Goal: Information Seeking & Learning: Learn about a topic

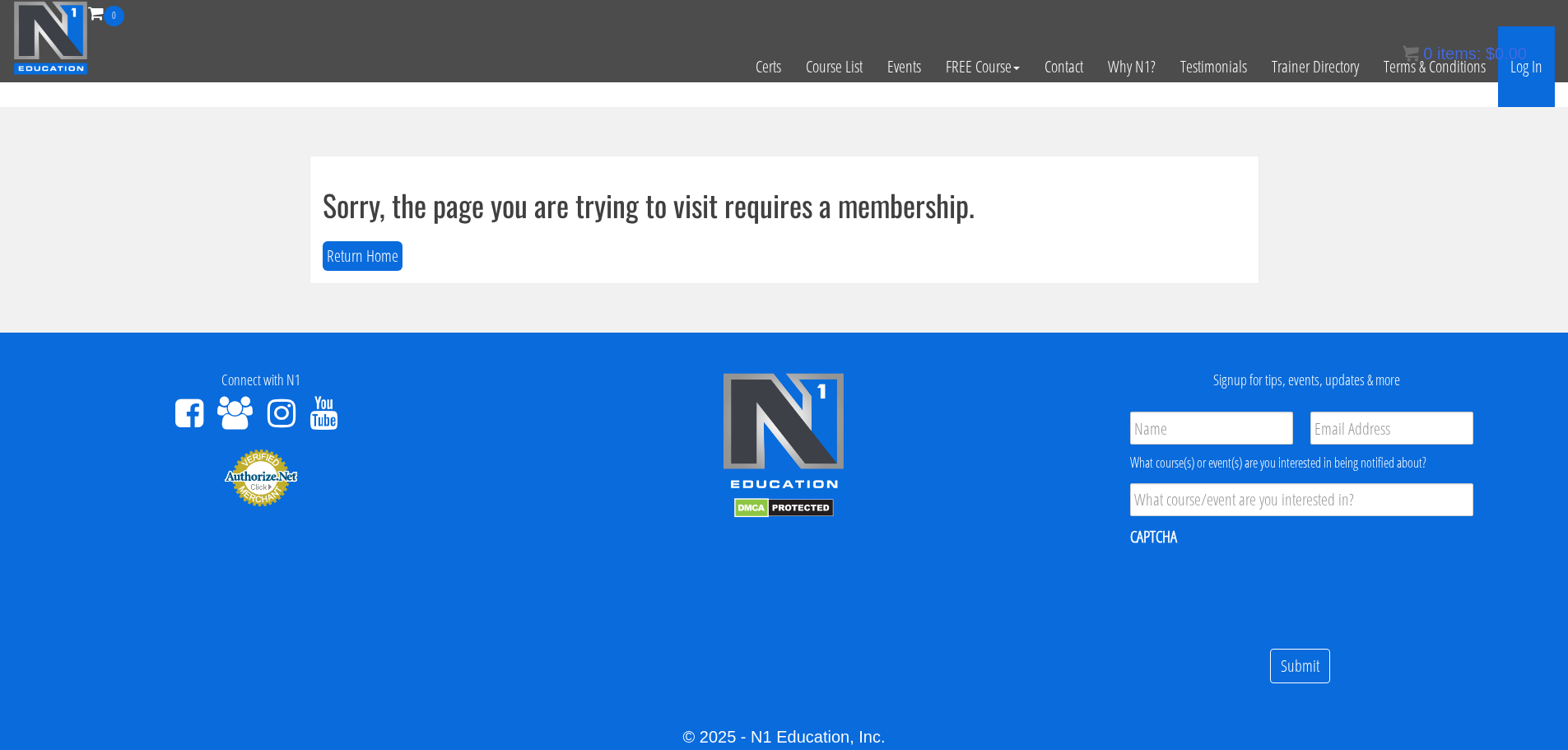
click at [1514, 72] on link "Log In" at bounding box center [1526, 66] width 57 height 81
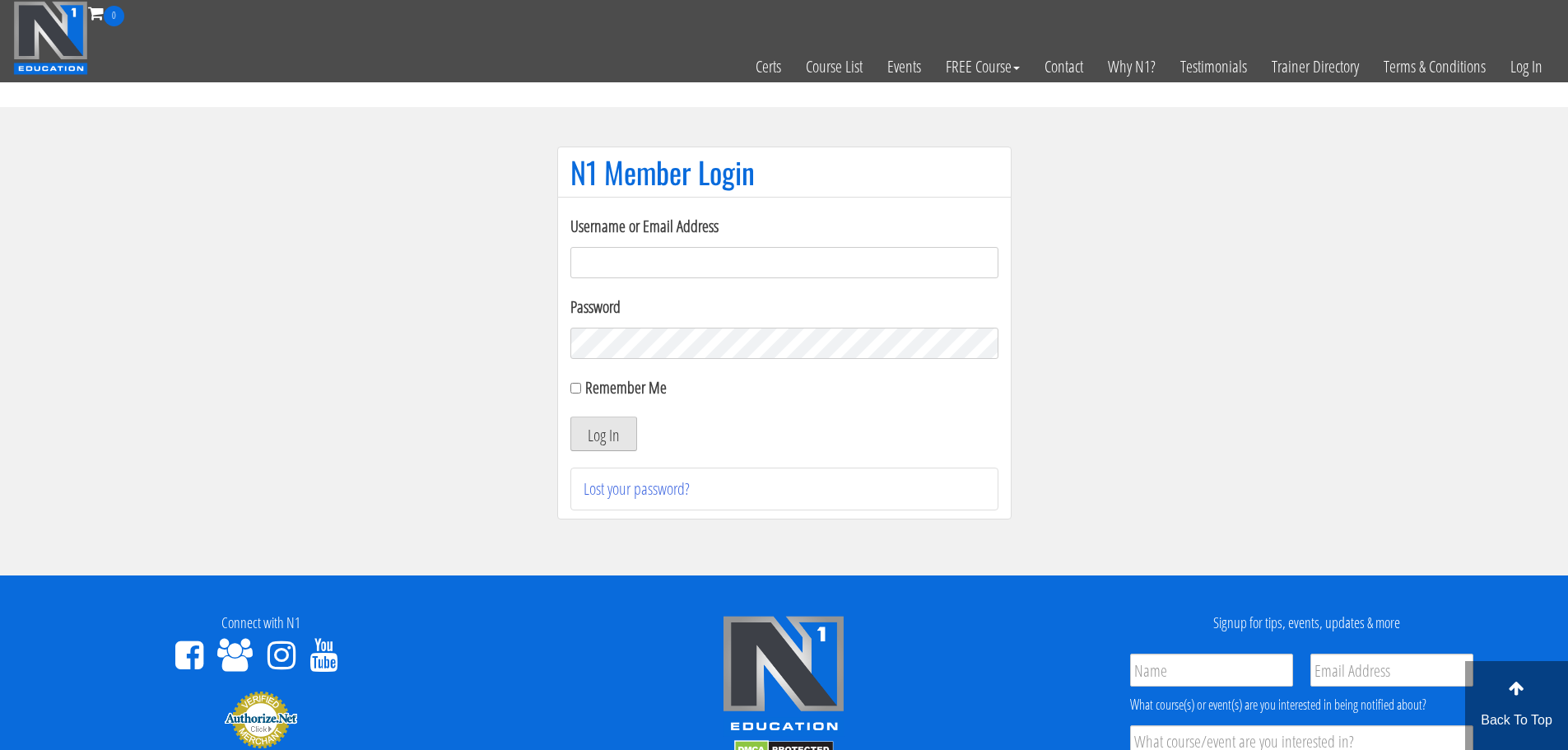
type input "aprilhenderson@outlook.com"
click at [572, 431] on button "Log In" at bounding box center [603, 434] width 66 height 35
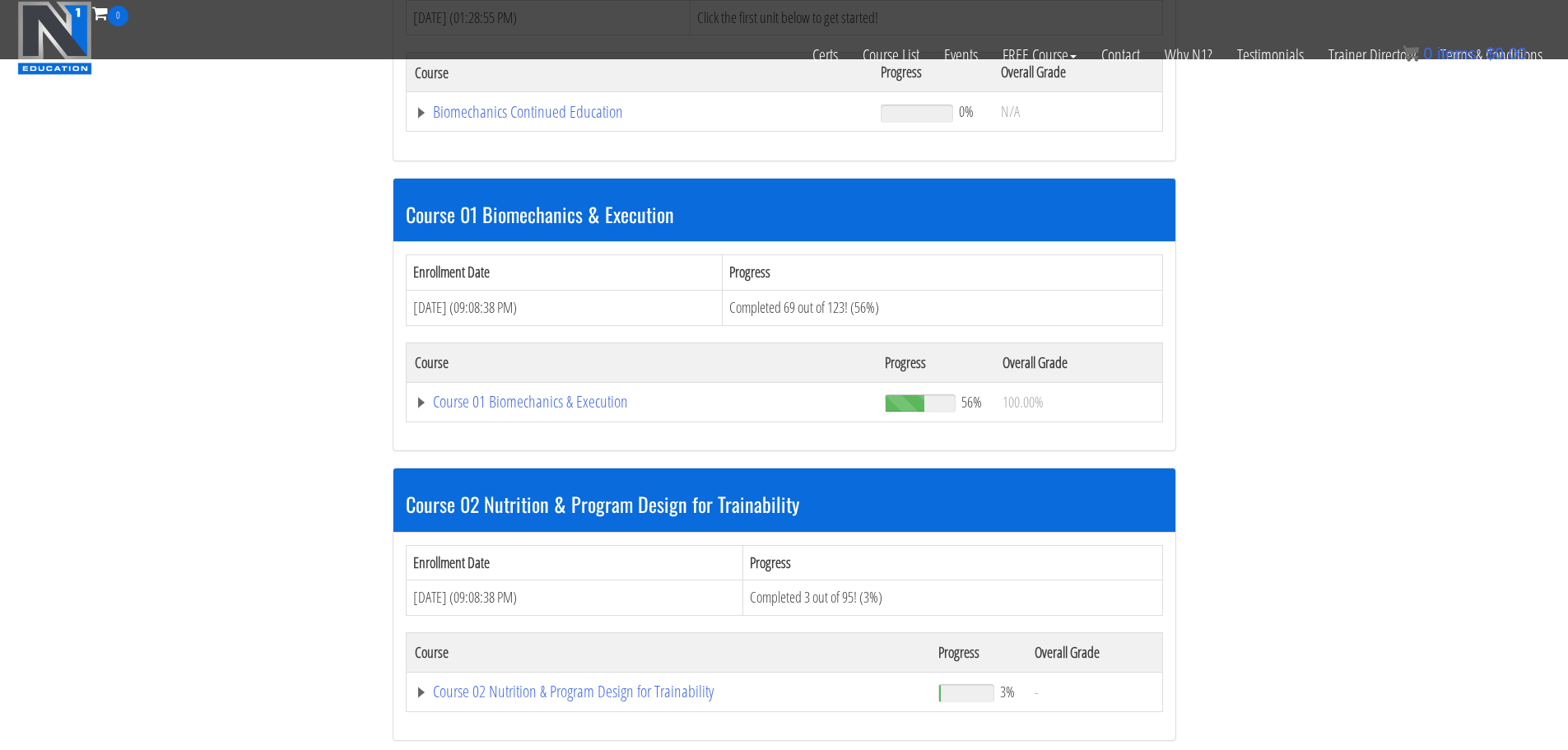
scroll to position [359, 0]
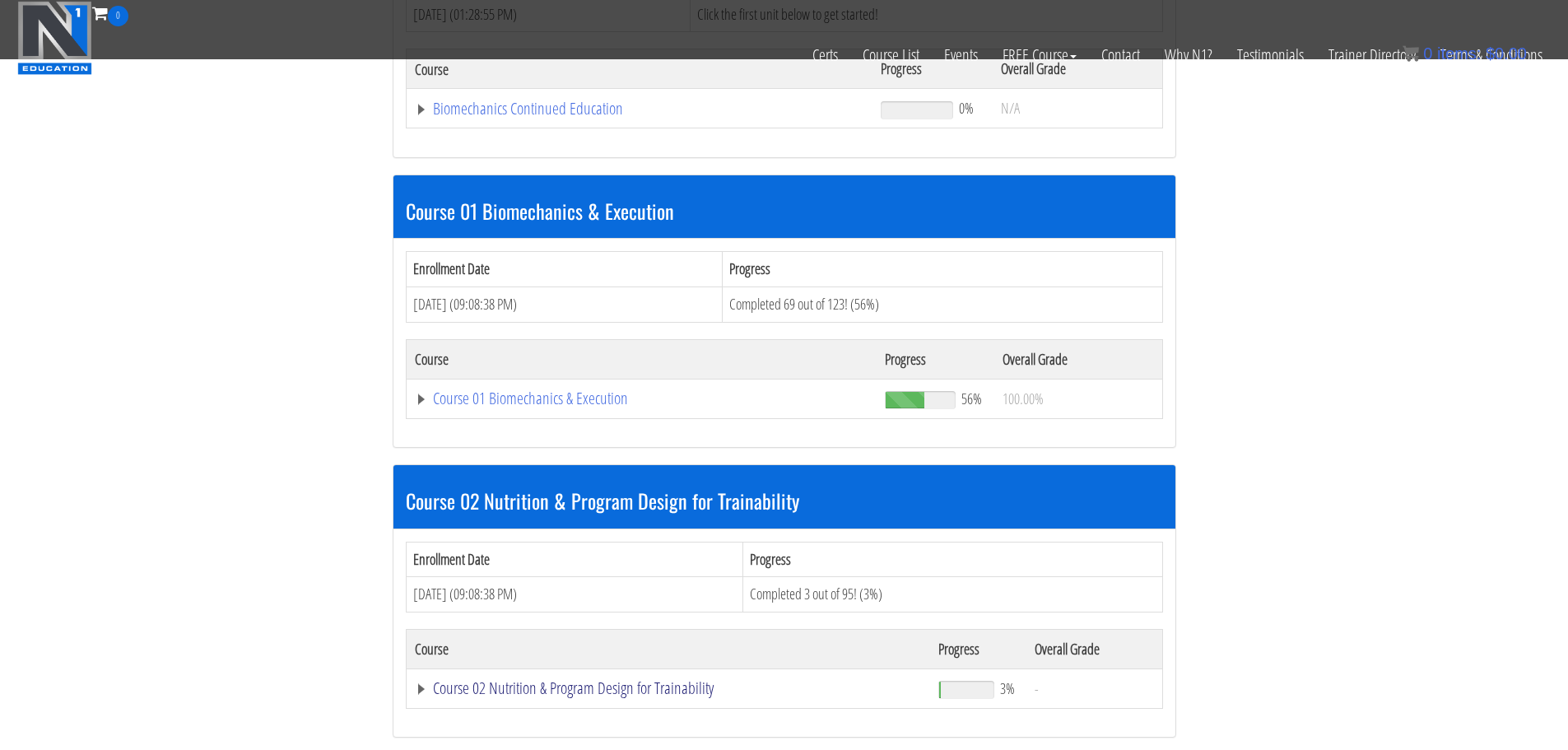
click at [505, 685] on link "Course 02 Nutrition & Program Design for Trainability" at bounding box center [669, 688] width 508 height 16
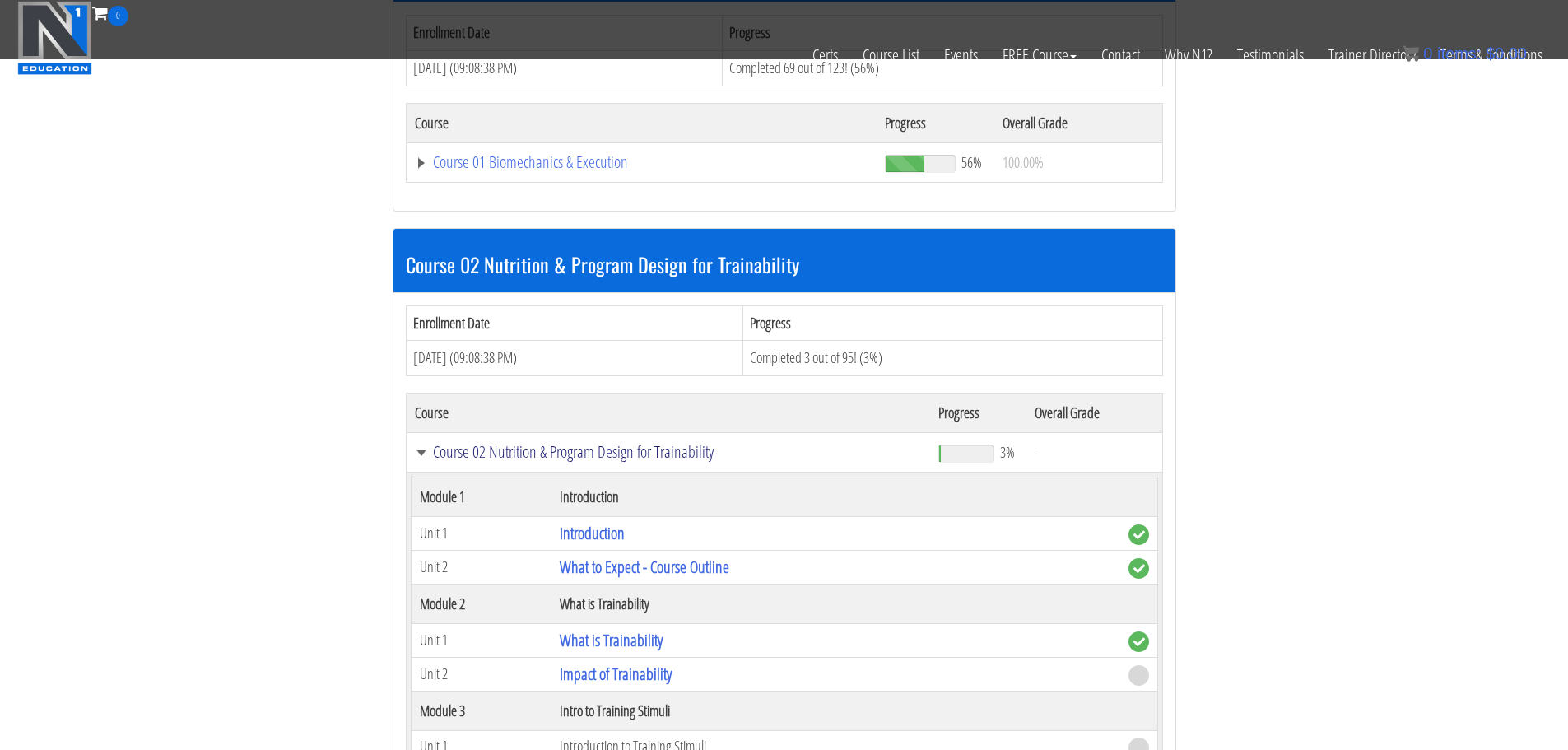
scroll to position [596, 0]
click at [595, 680] on link "Impact of Trainability" at bounding box center [615, 673] width 112 height 22
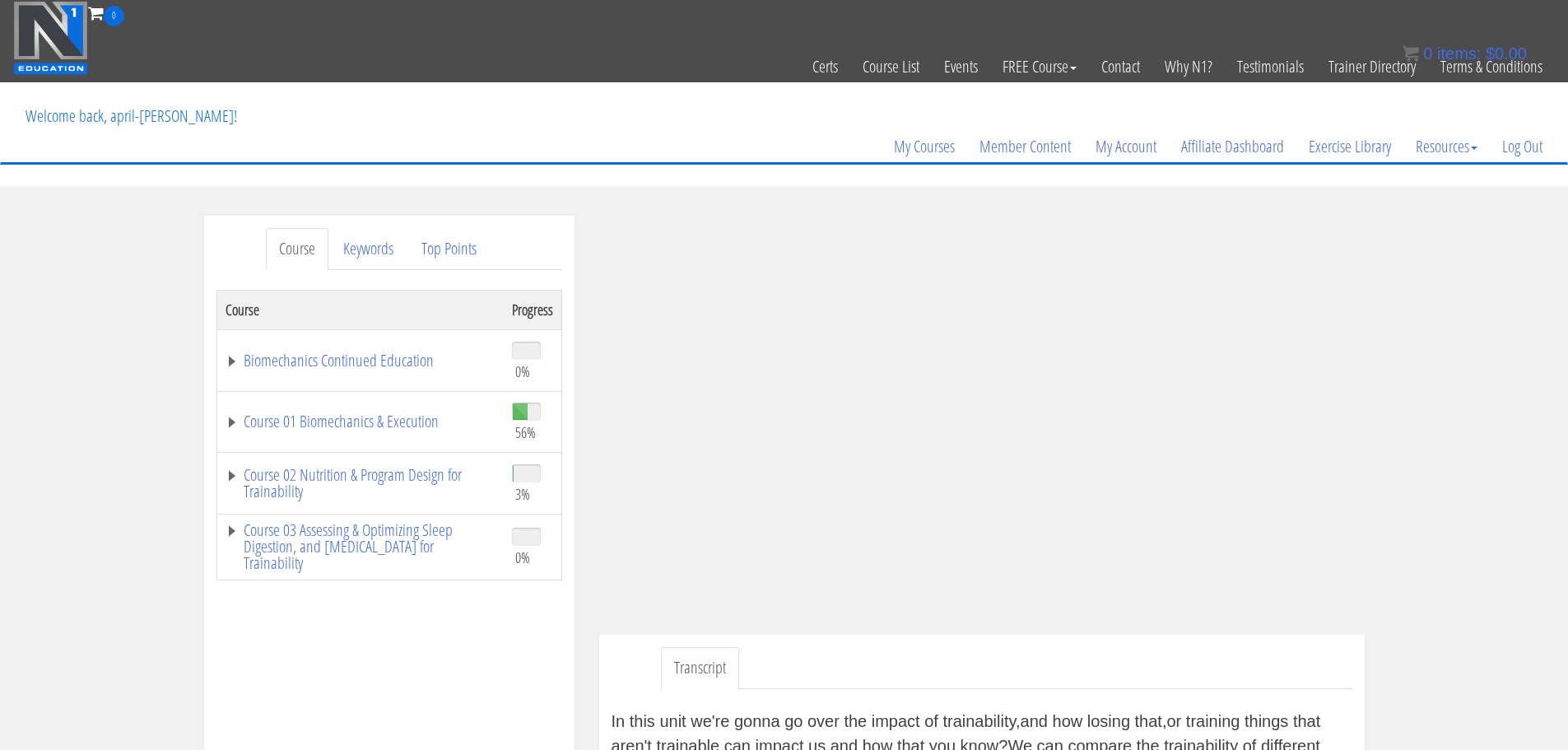
click at [1537, 317] on div "Course Keywords Top Points Course Progress Biomechanics Continued Education 0% …" at bounding box center [784, 695] width 1568 height 960
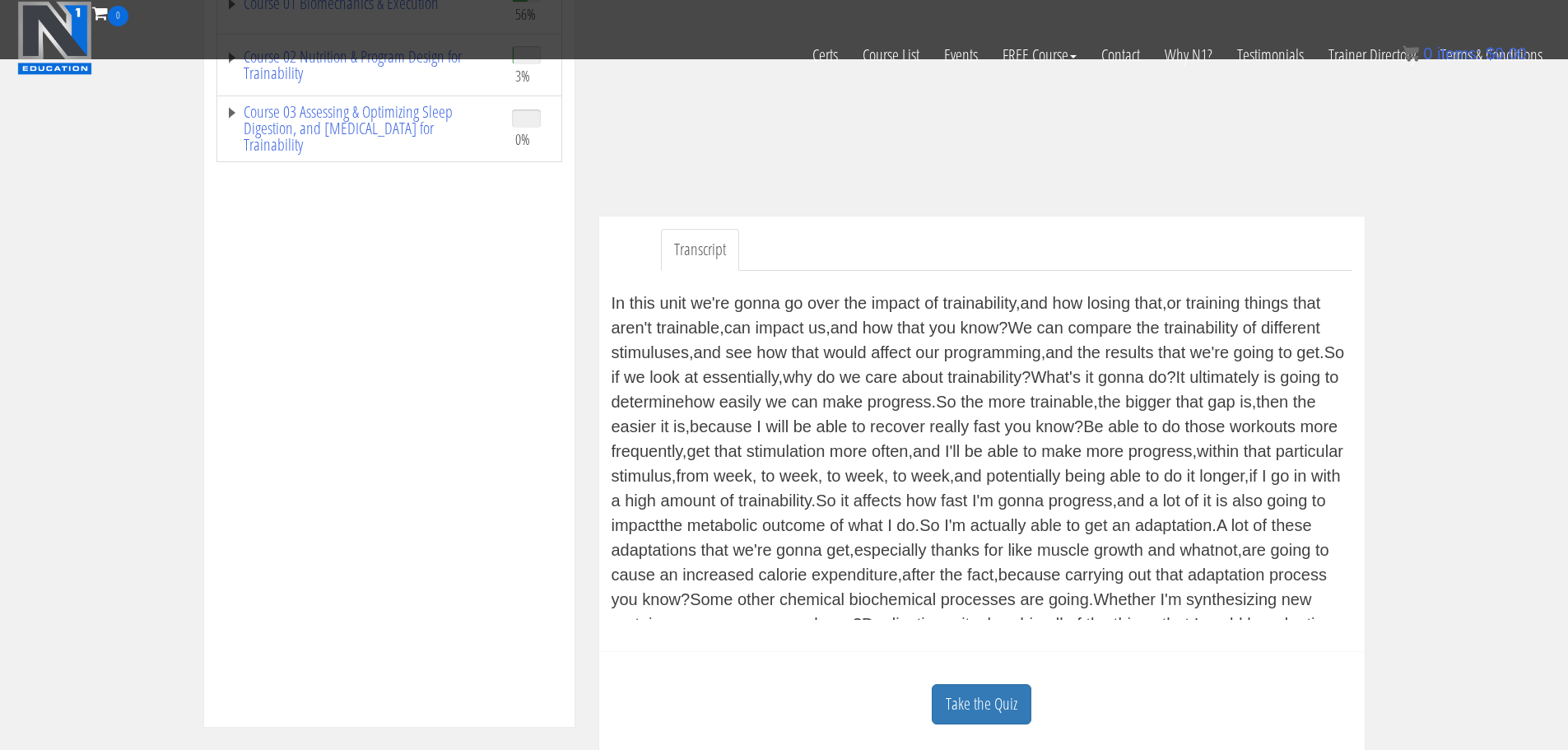
scroll to position [313, 0]
click at [1000, 707] on link "Take the Quiz" at bounding box center [982, 705] width 100 height 40
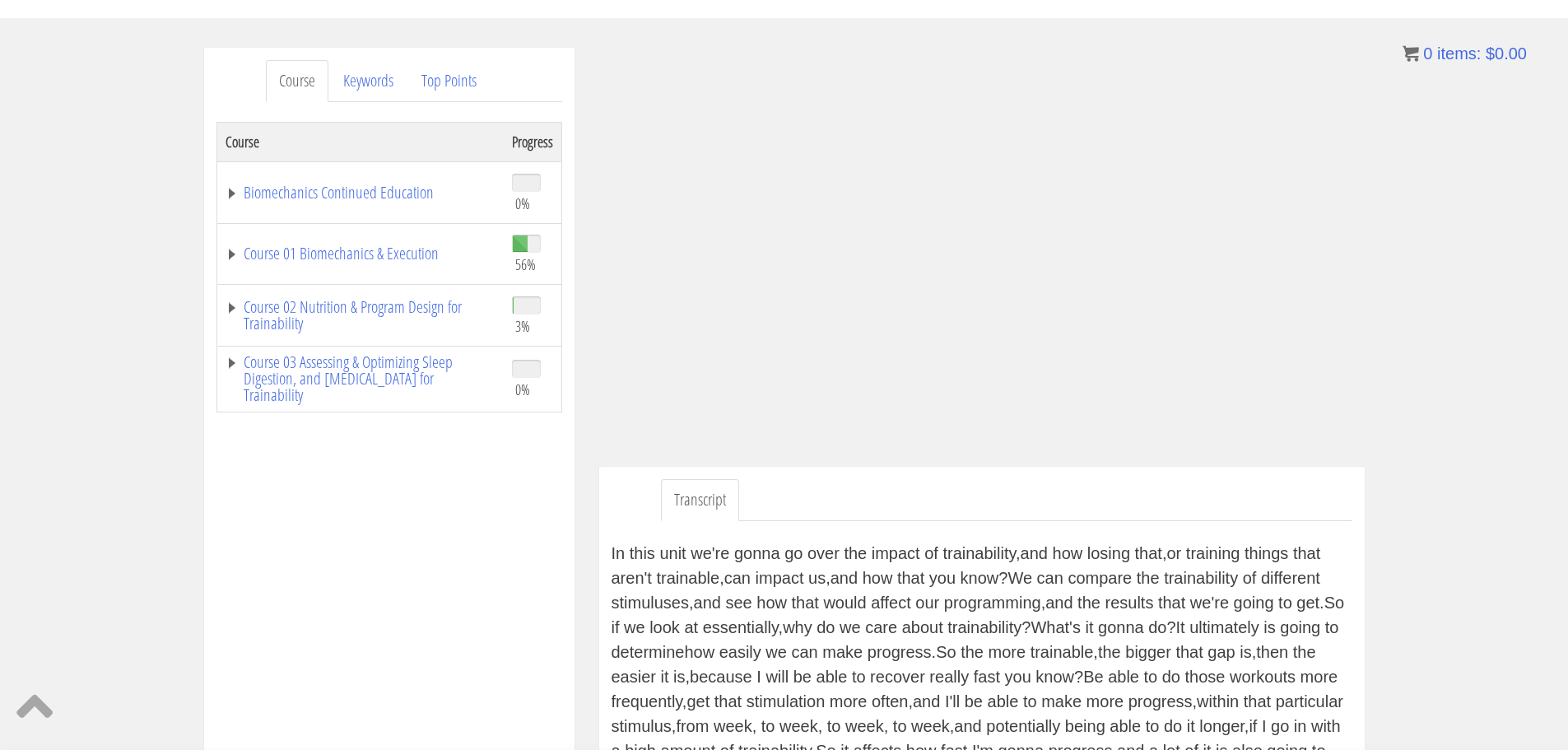
scroll to position [171, 0]
click at [427, 310] on link "Course 02 Nutrition & Program Design for Trainability" at bounding box center [360, 313] width 270 height 33
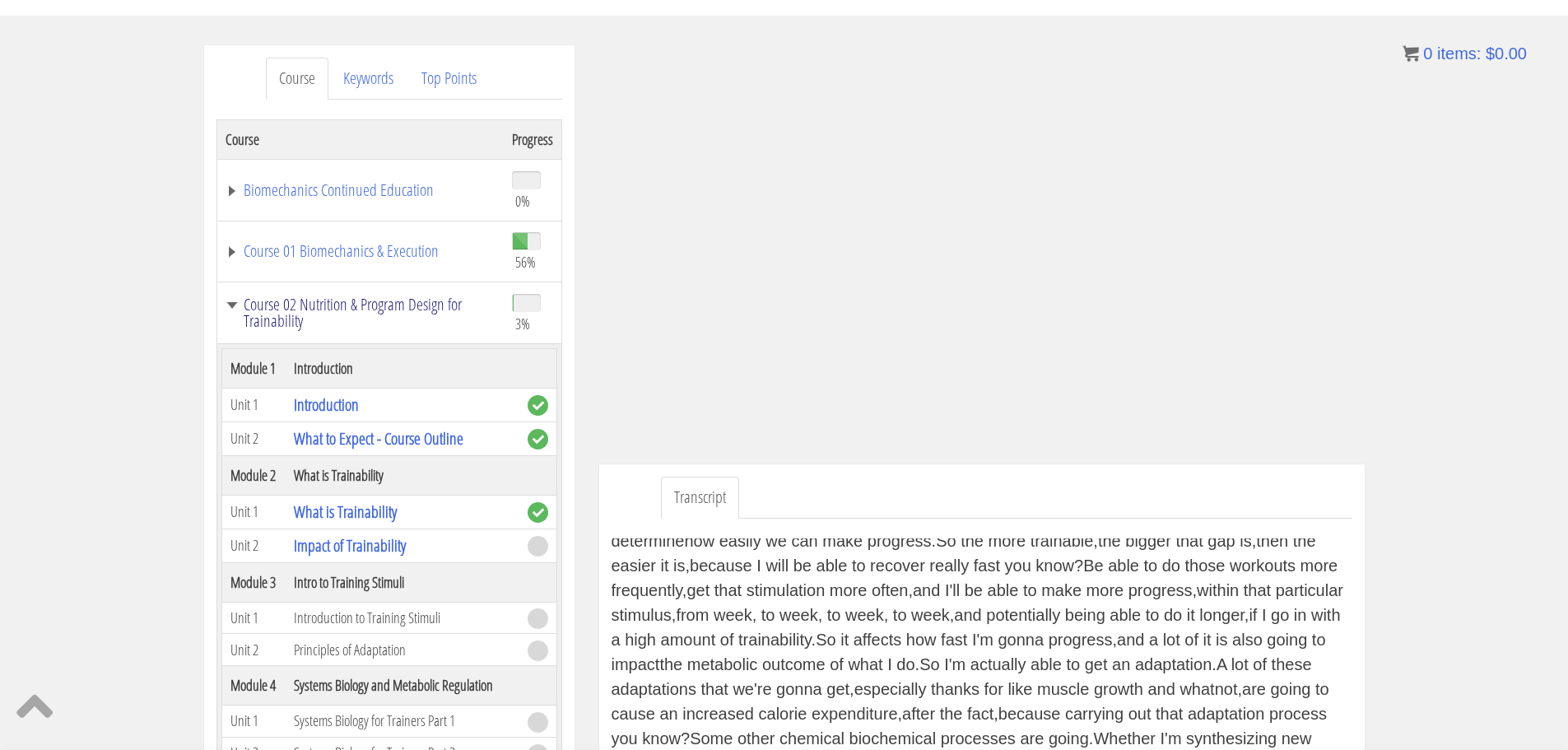
scroll to position [340, 0]
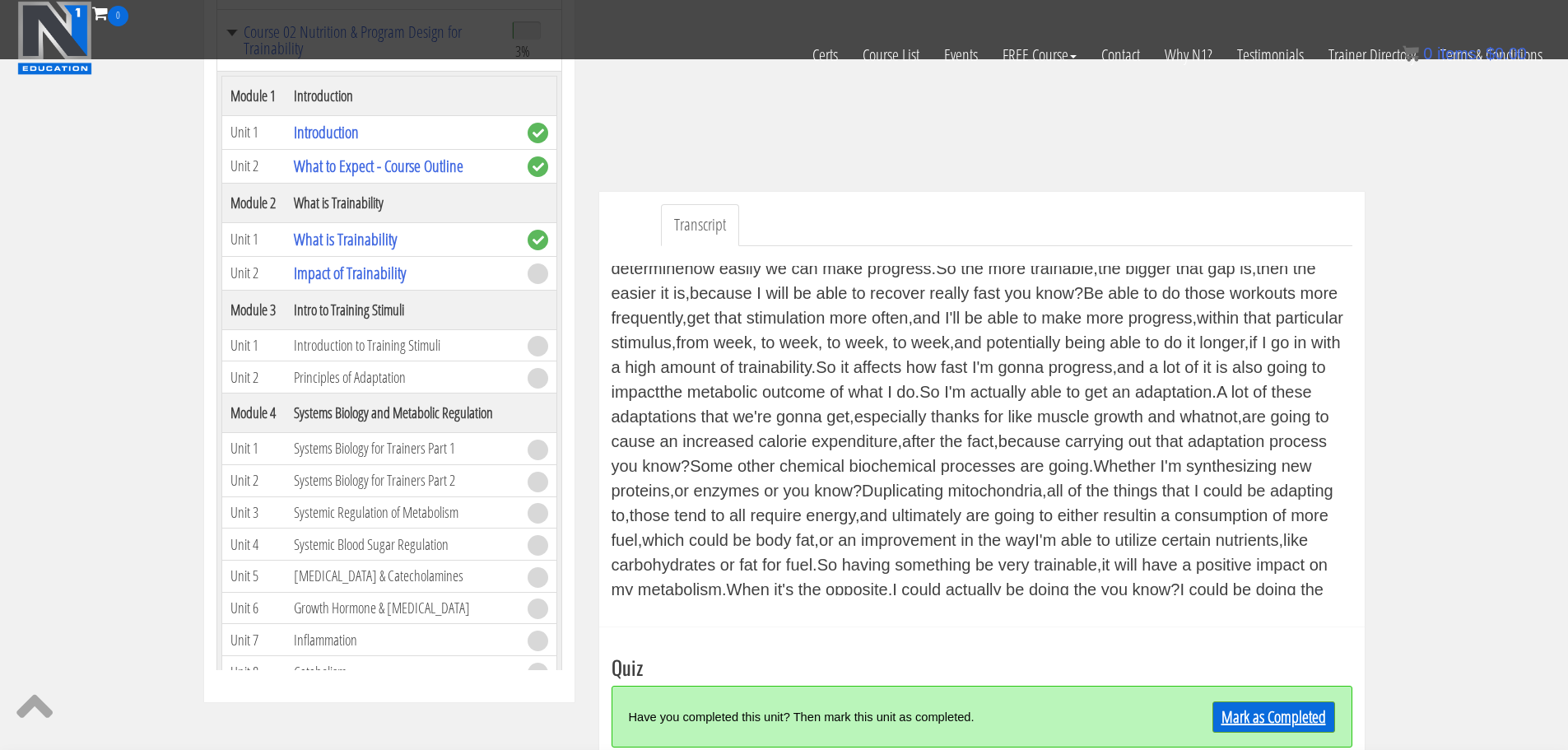
click at [1244, 722] on link "Mark as Completed" at bounding box center [1273, 717] width 123 height 31
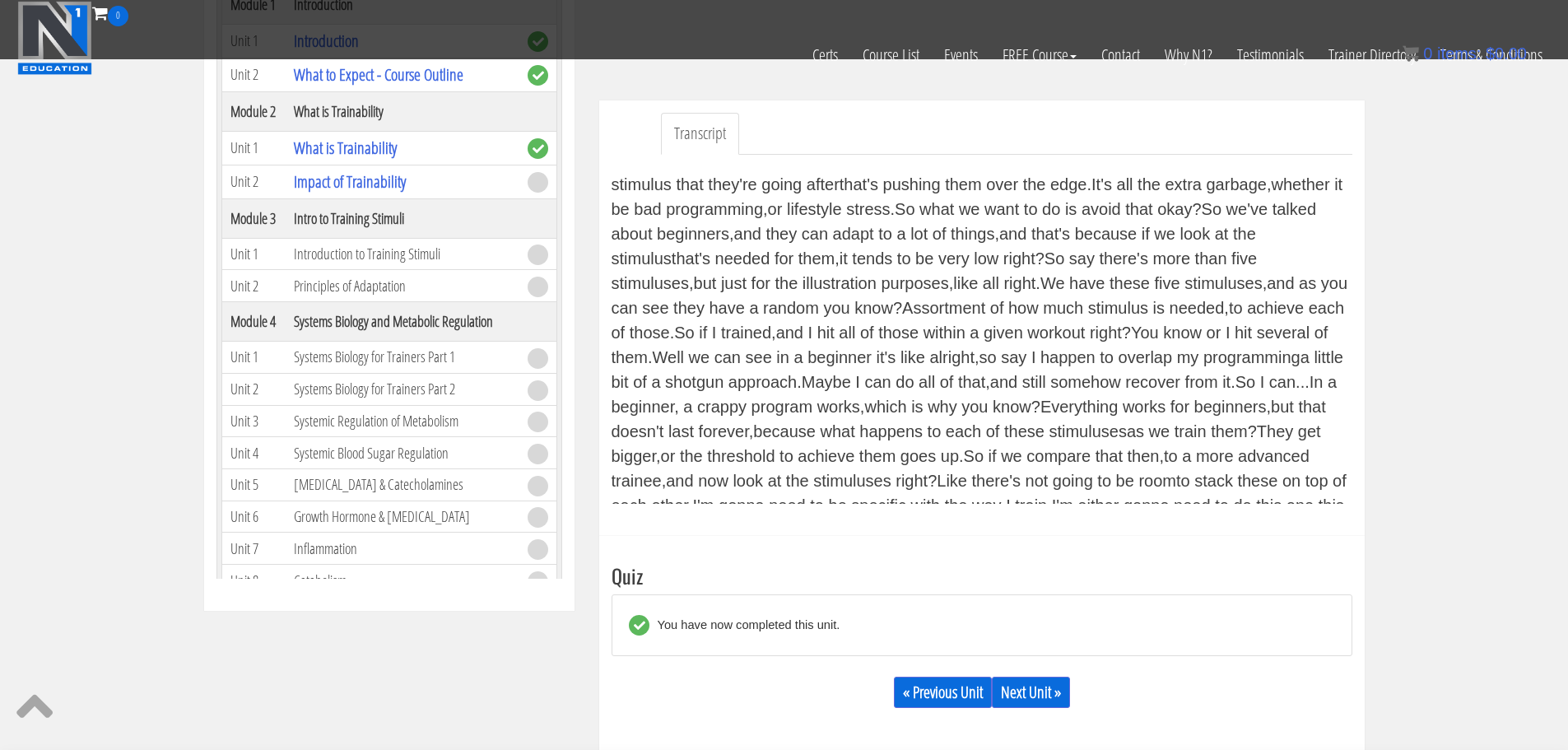
scroll to position [2327, 0]
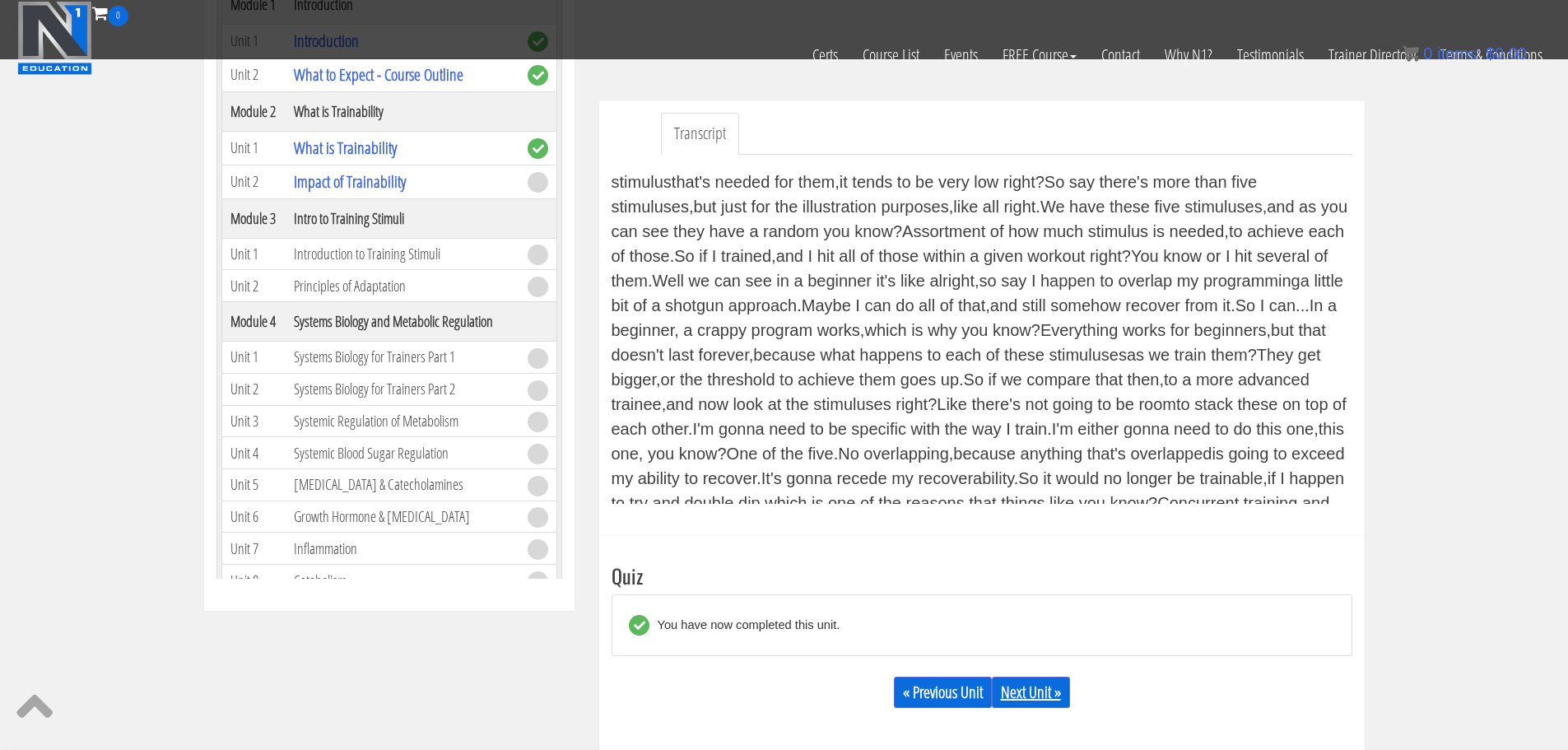
click at [1037, 696] on link "Next Unit »" at bounding box center [1031, 693] width 78 height 31
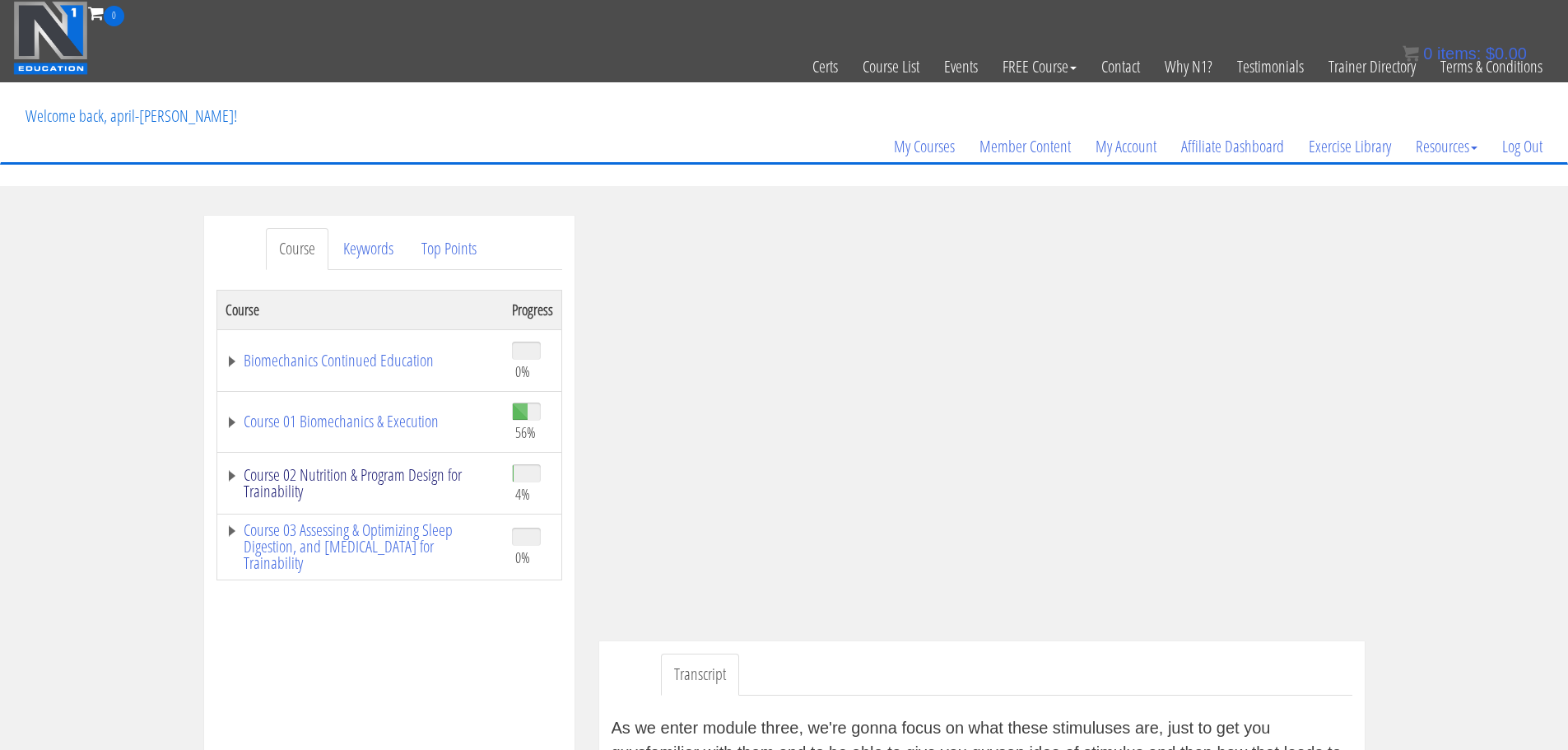
click at [429, 476] on link "Course 02 Nutrition & Program Design for Trainability" at bounding box center [360, 483] width 270 height 33
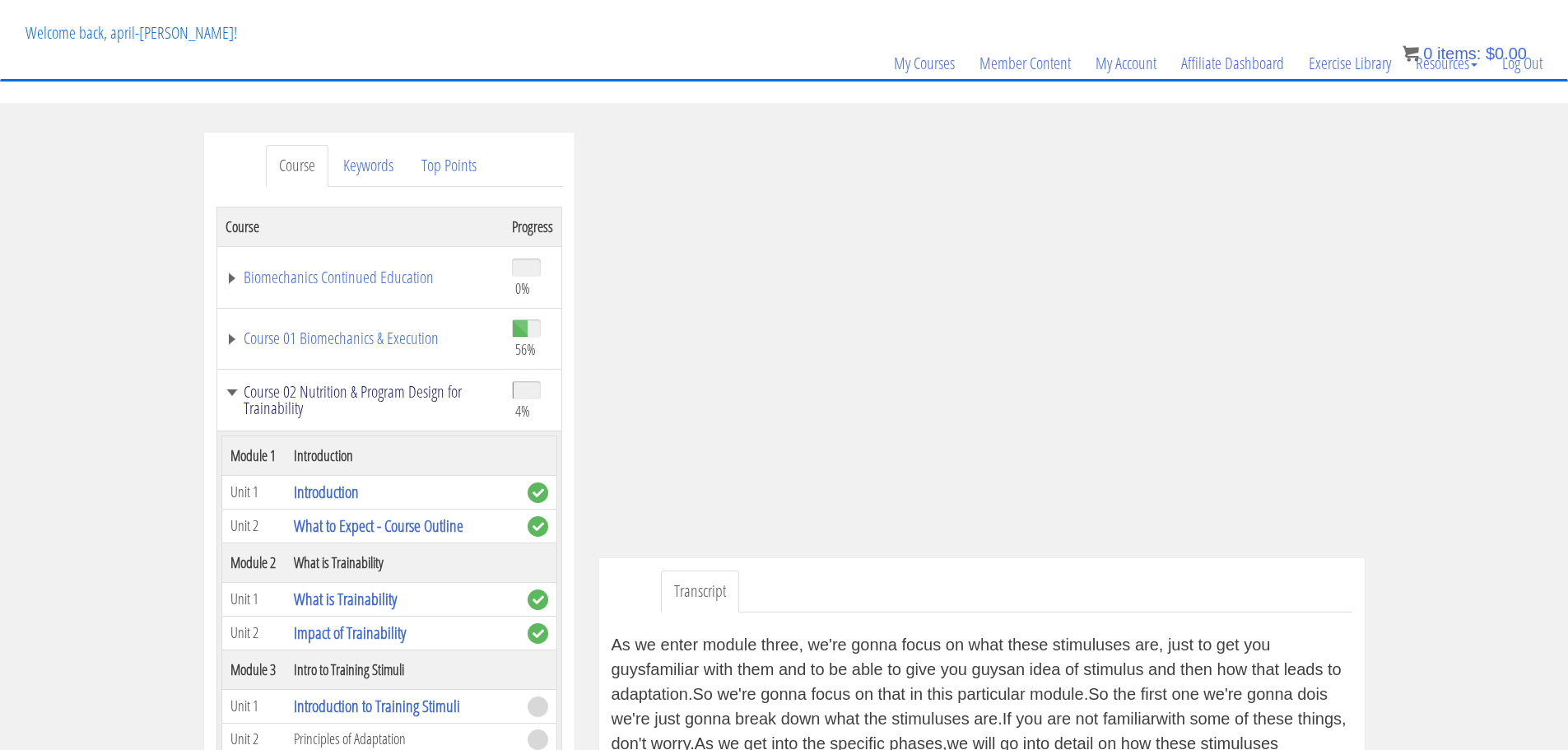
scroll to position [113, 0]
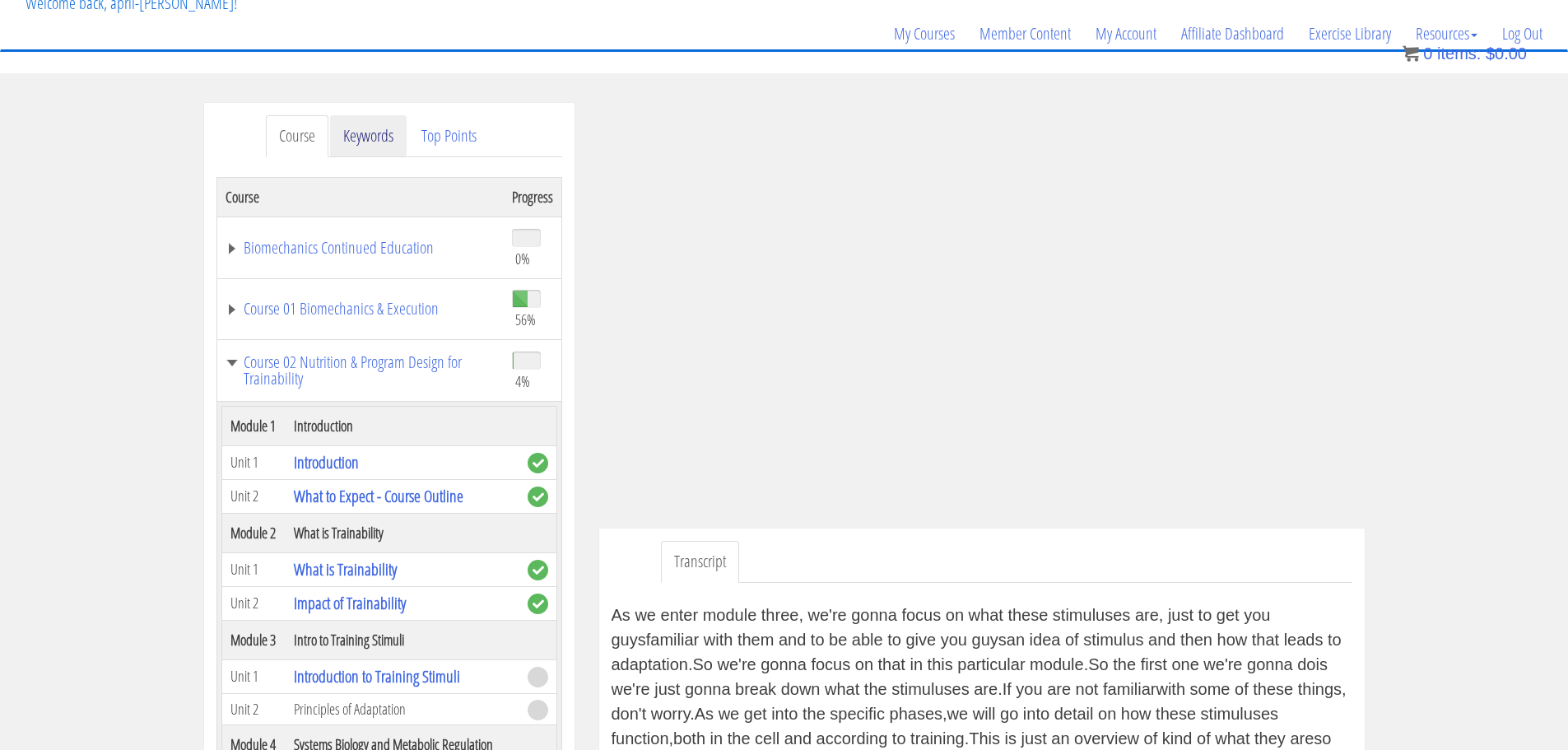
click at [363, 136] on link "Keywords" at bounding box center [368, 136] width 76 height 42
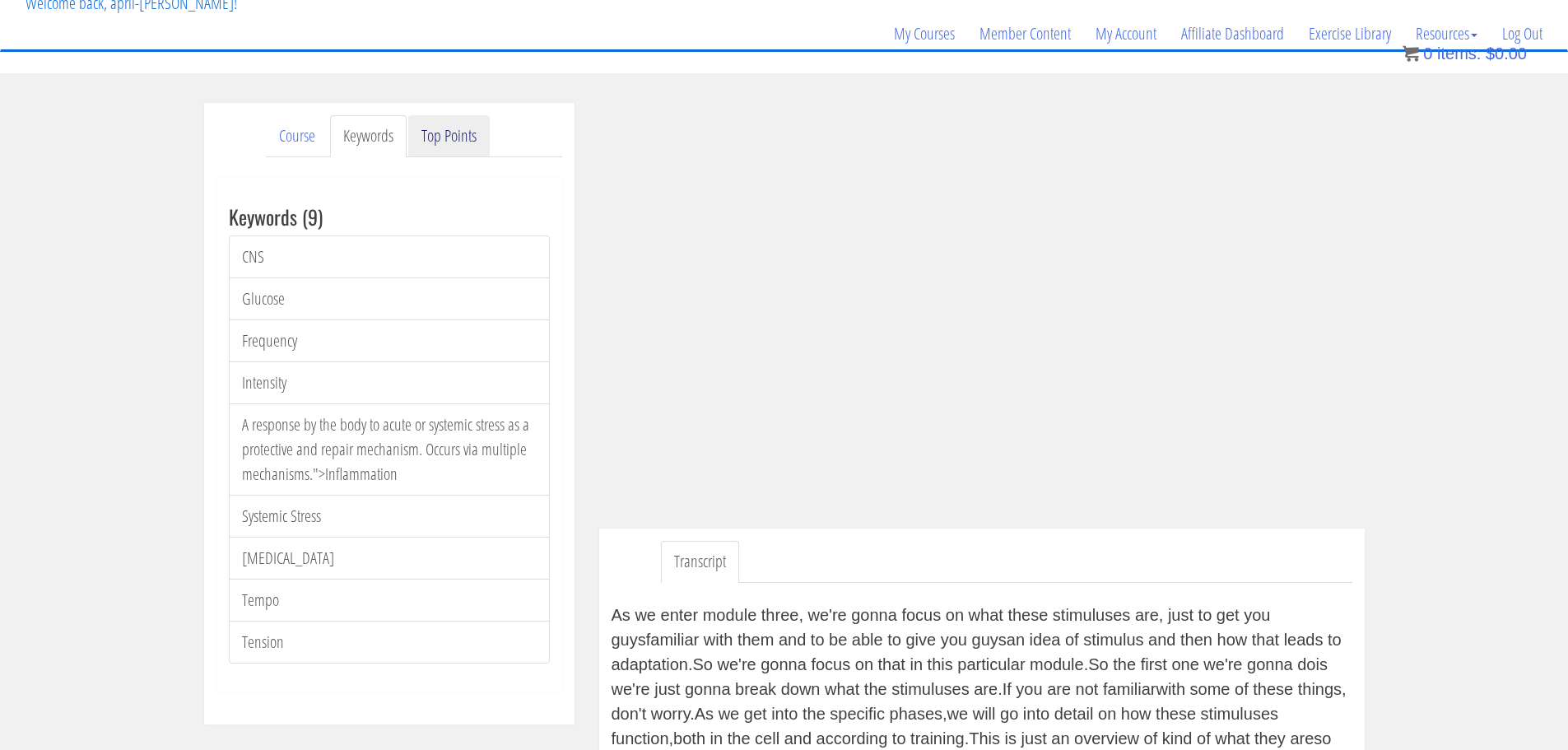
click at [431, 147] on link "Top Points" at bounding box center [449, 136] width 82 height 42
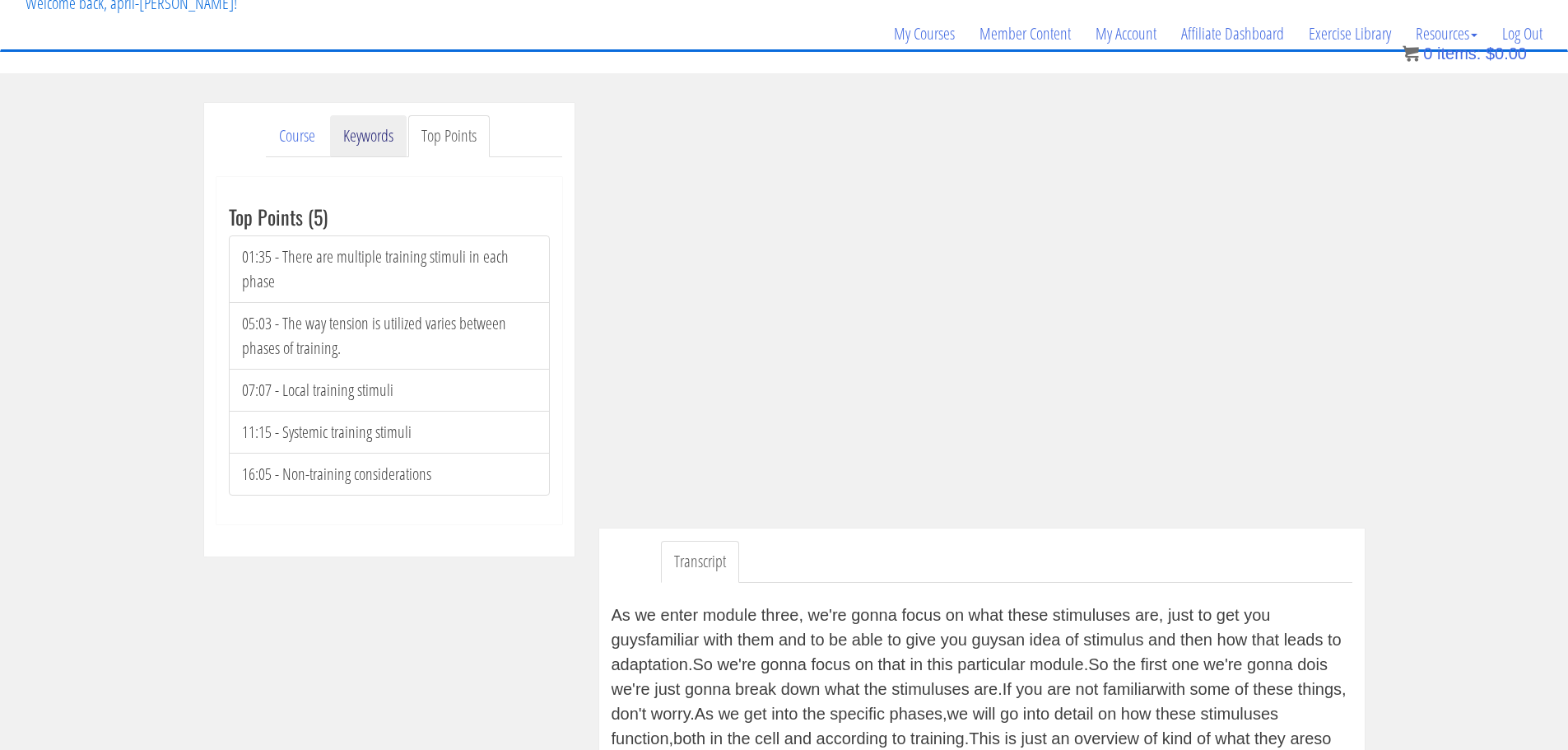
click at [370, 141] on link "Keywords" at bounding box center [368, 136] width 76 height 42
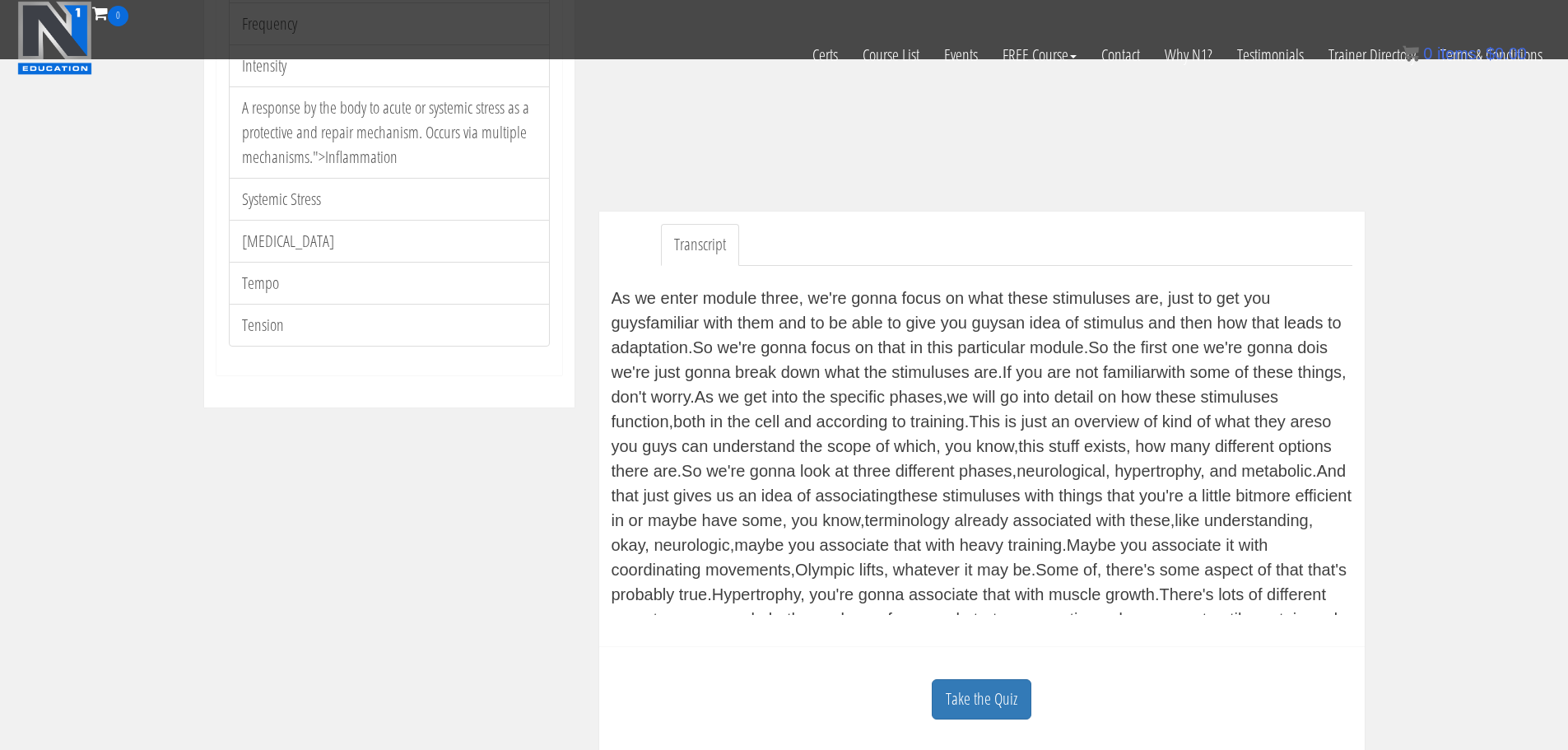
scroll to position [325, 0]
click at [974, 687] on link "Take the Quiz" at bounding box center [982, 700] width 100 height 40
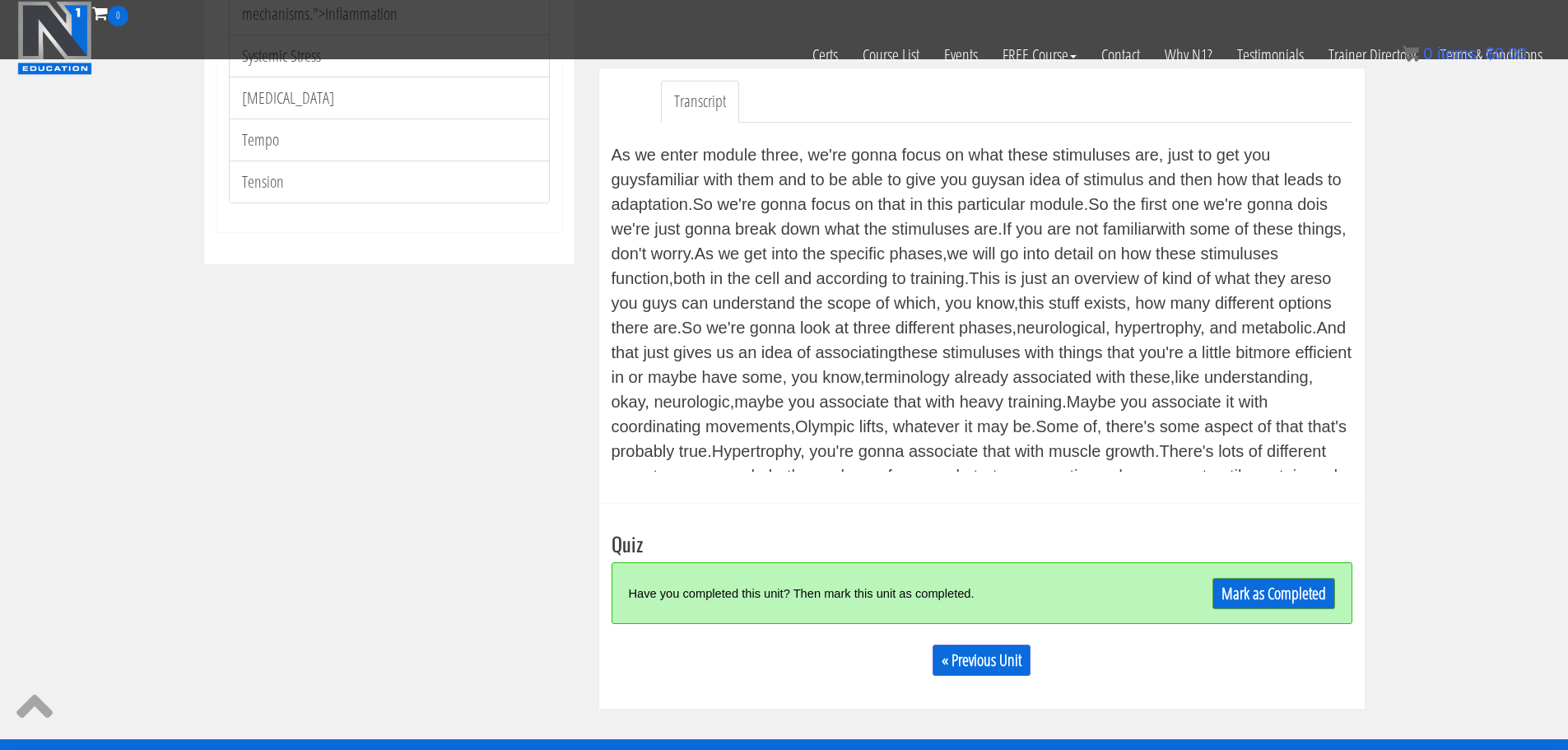
scroll to position [470, 0]
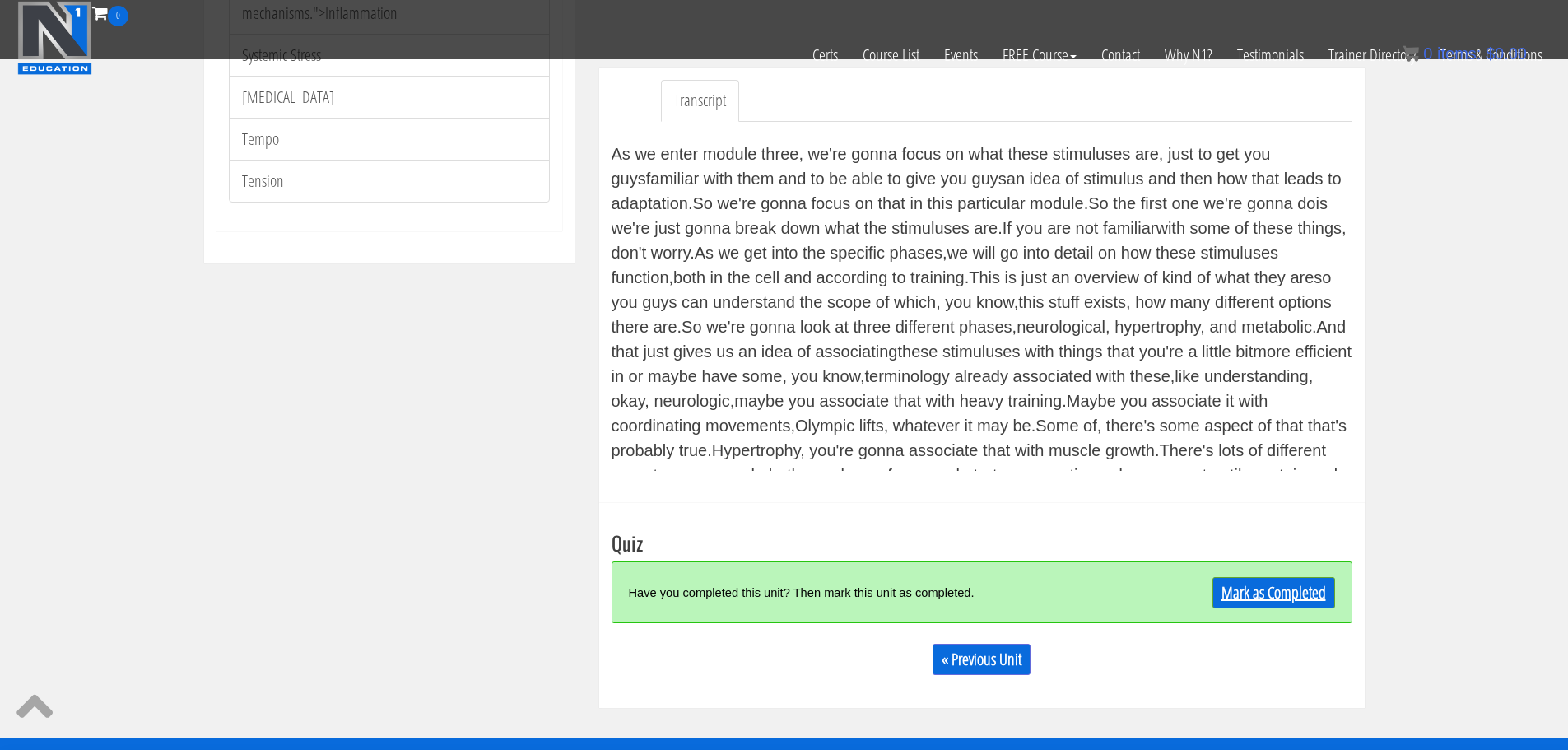
click at [1286, 588] on link "Mark as Completed" at bounding box center [1273, 593] width 123 height 31
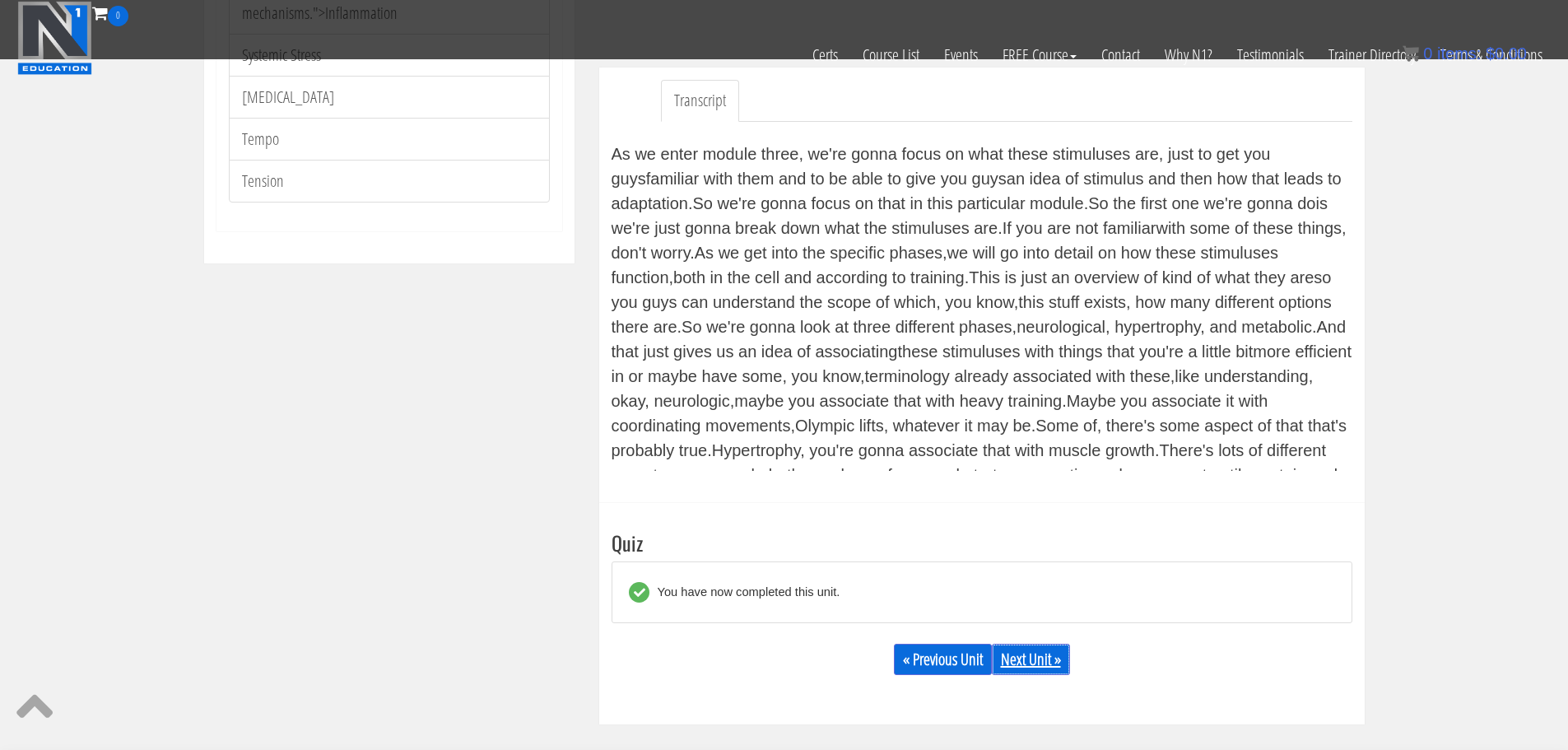
click at [1044, 644] on div "« Previous Unit Next Unit »" at bounding box center [982, 659] width 741 height 56
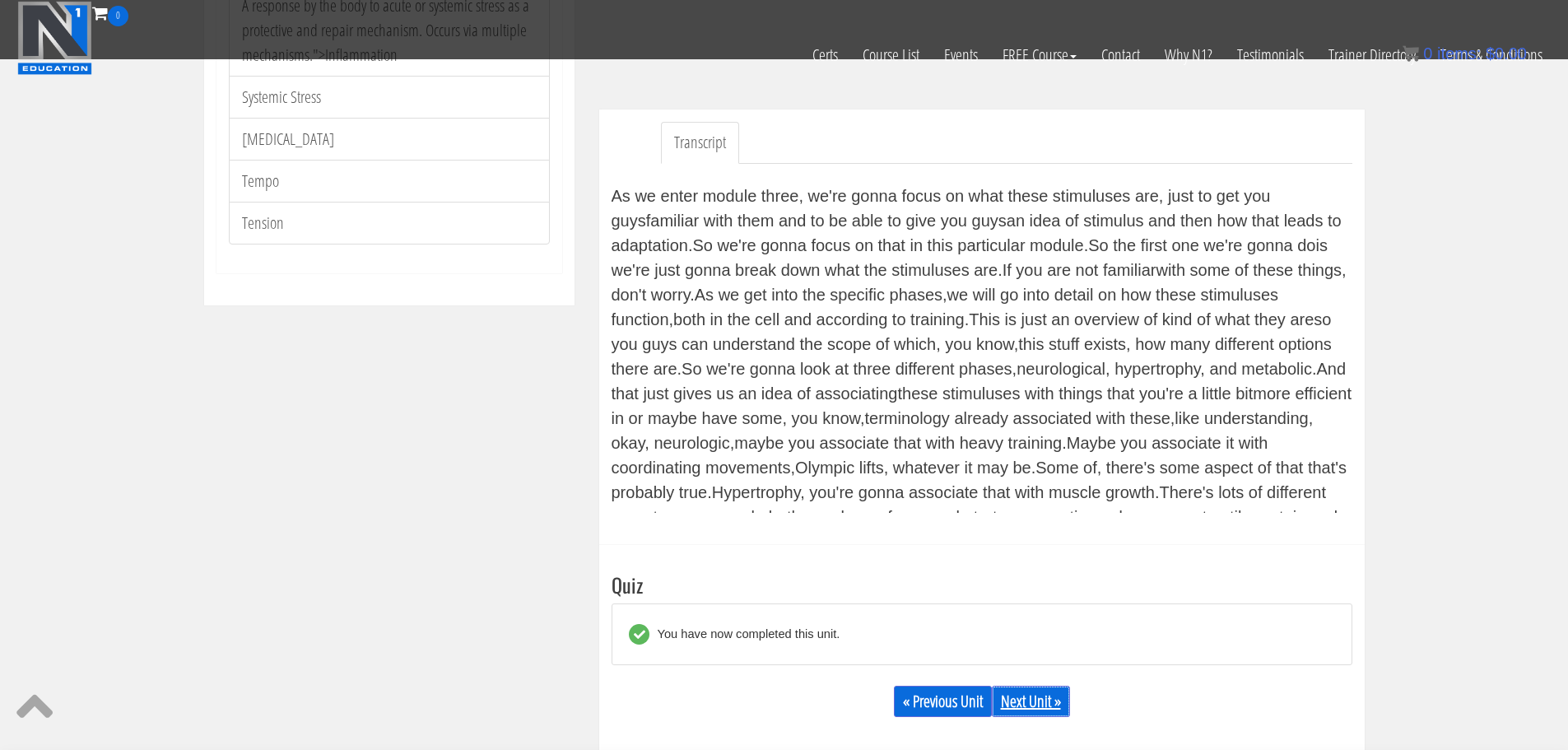
scroll to position [429, 0]
click at [1024, 705] on link "Next Unit »" at bounding box center [1031, 701] width 78 height 31
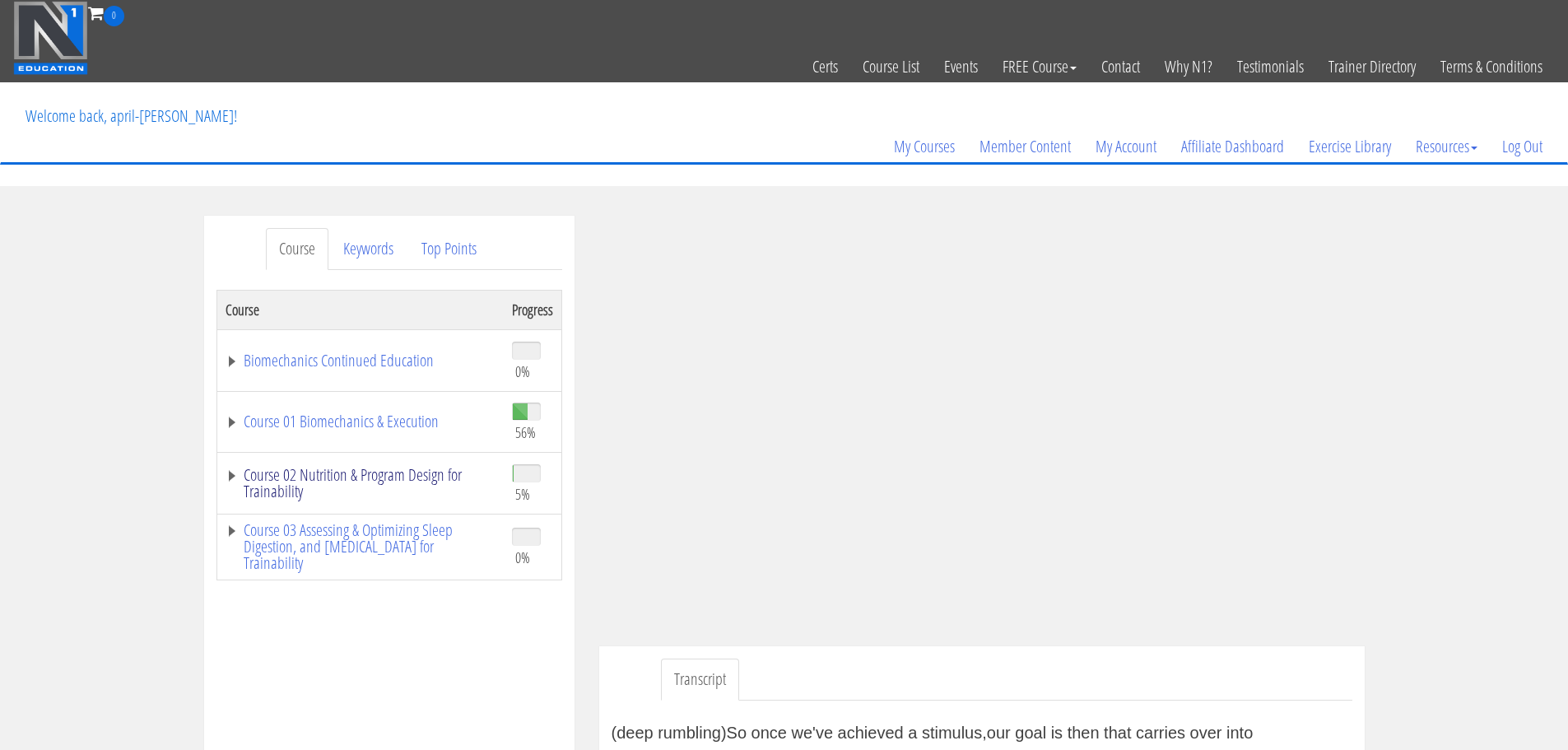
click at [417, 474] on link "Course 02 Nutrition & Program Design for Trainability" at bounding box center [360, 483] width 270 height 33
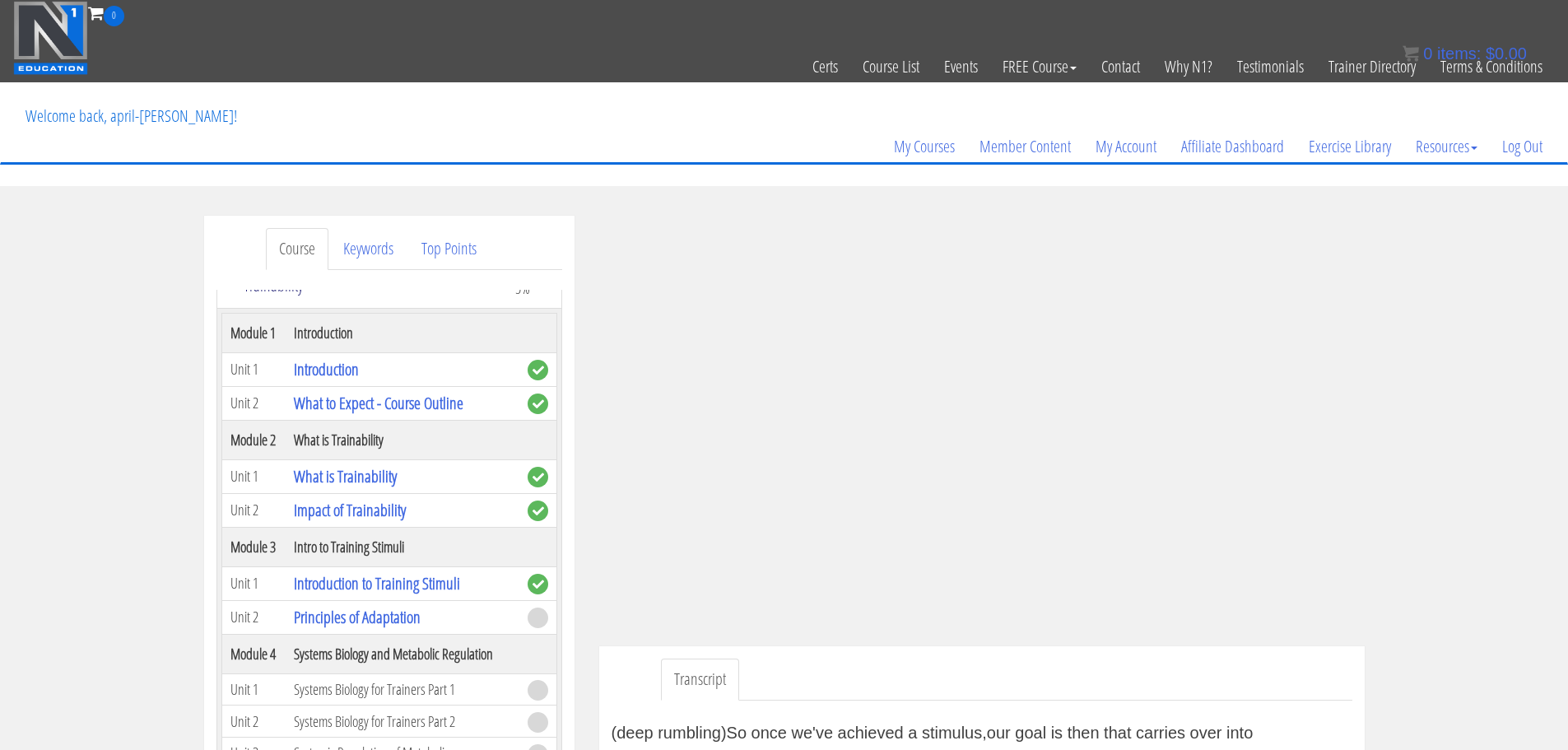
scroll to position [207, 0]
